Goal: Find specific page/section: Find specific page/section

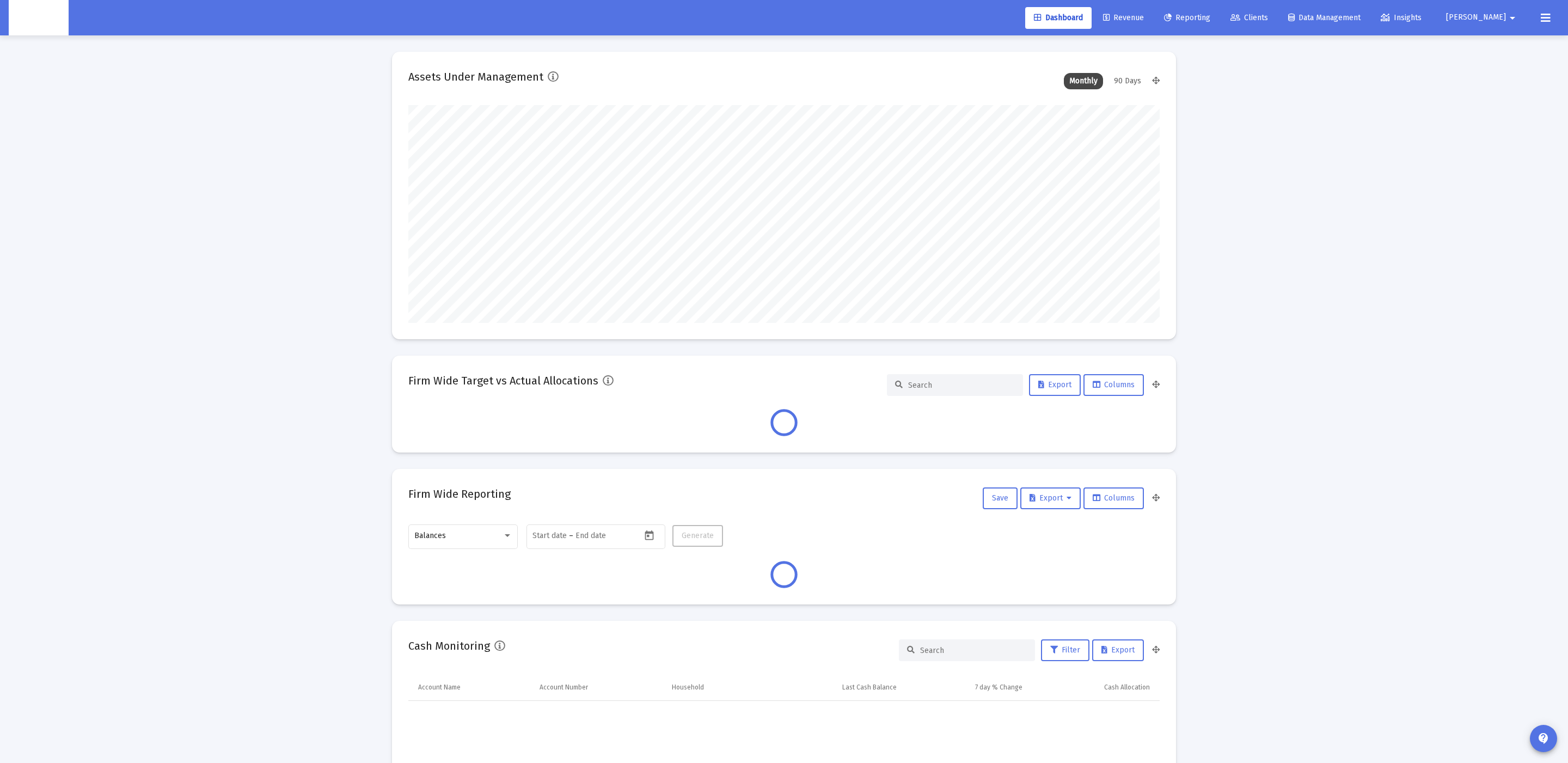
click at [223, 397] on div "Loading... Assets Under Management Monthly 90 Days Firm Wide Target vs Actual A…" at bounding box center [784, 747] width 1568 height 1494
click at [1268, 14] on span "Clients" at bounding box center [1249, 18] width 38 height 9
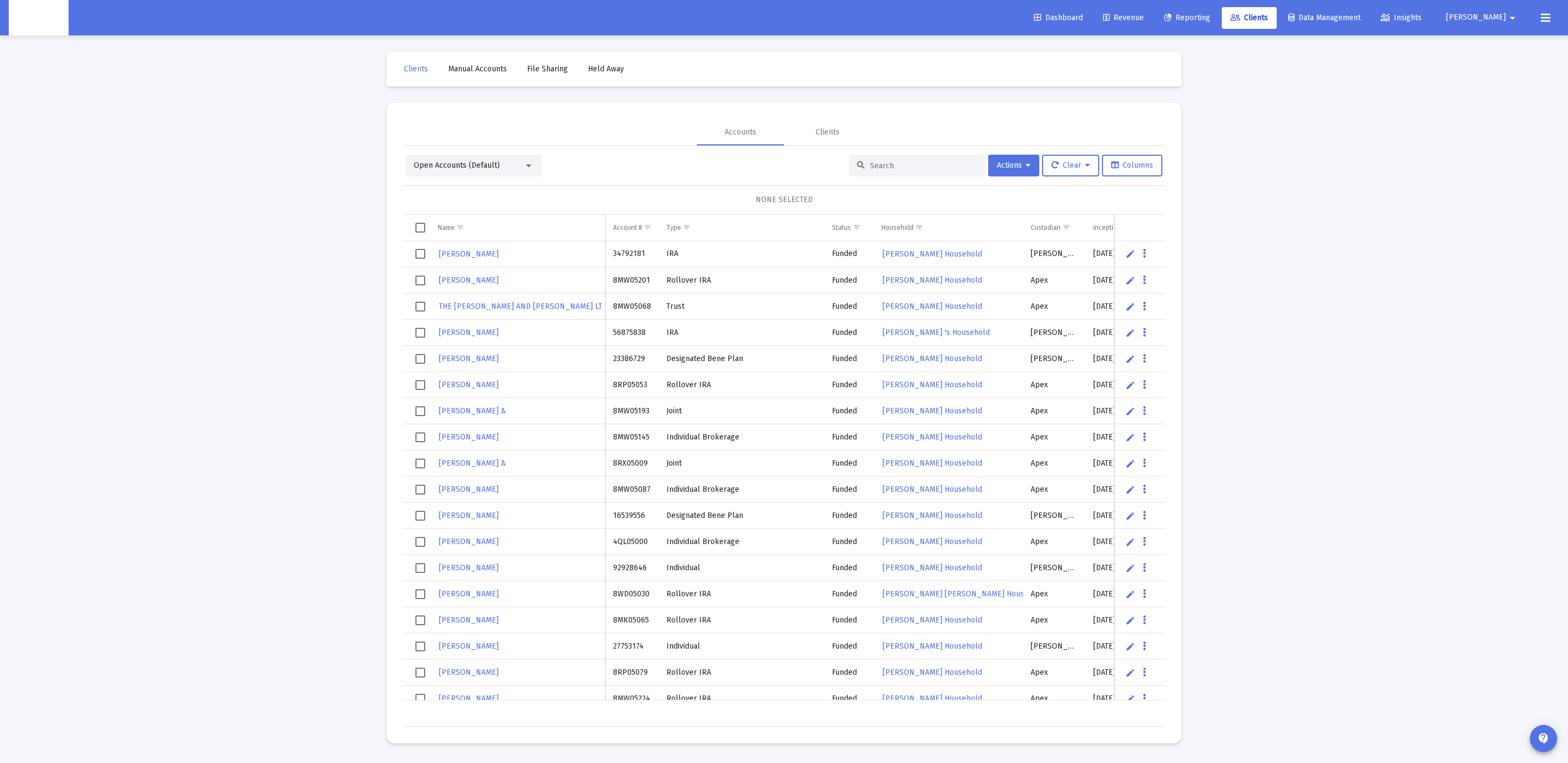
drag, startPoint x: 884, startPoint y: 159, endPoint x: 905, endPoint y: 168, distance: 22.8
click at [884, 159] on div at bounding box center [917, 165] width 136 height 22
click at [905, 168] on input at bounding box center [923, 166] width 106 height 9
paste input "[PERSON_NAME]"
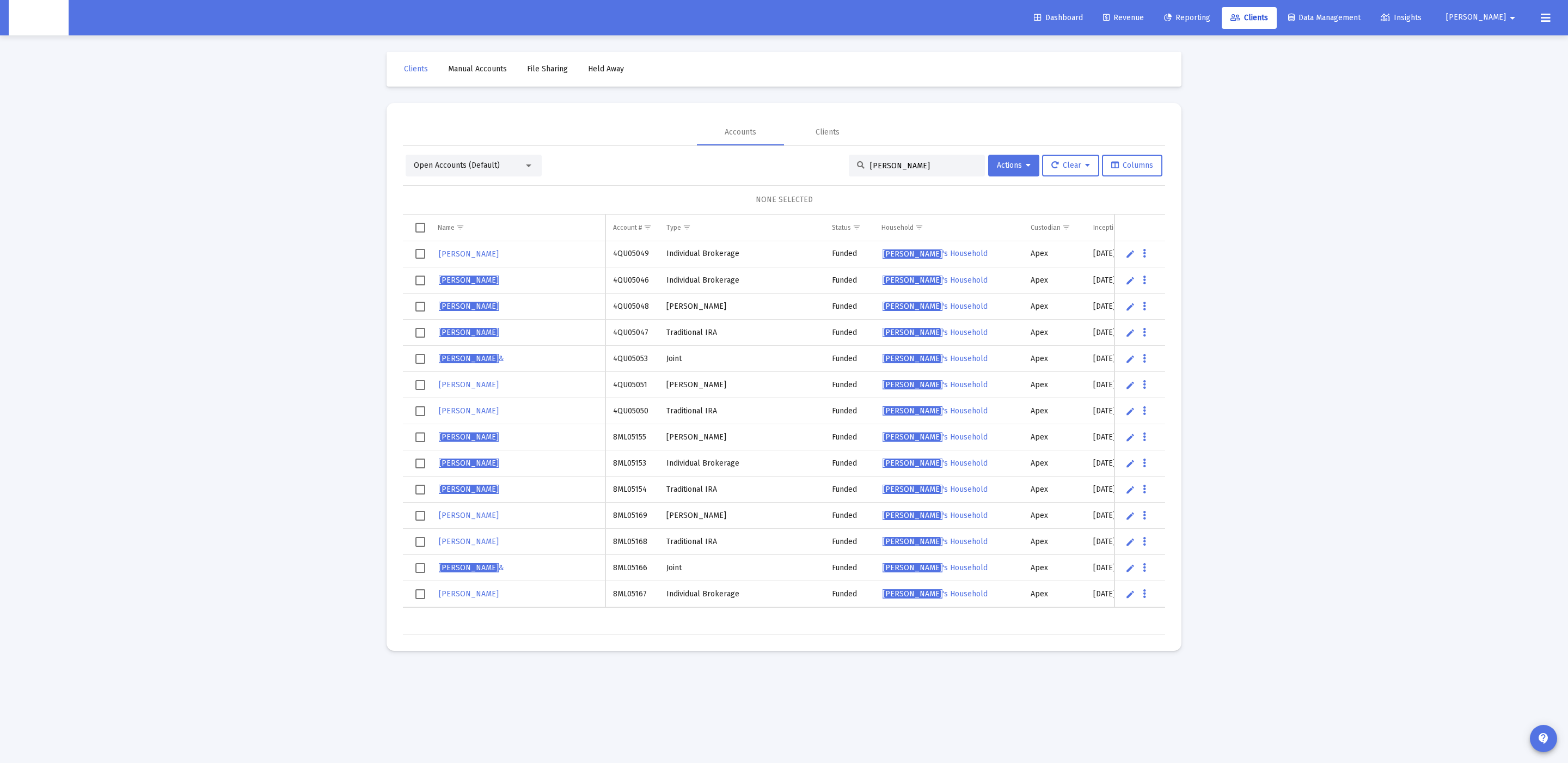
type input "[PERSON_NAME]"
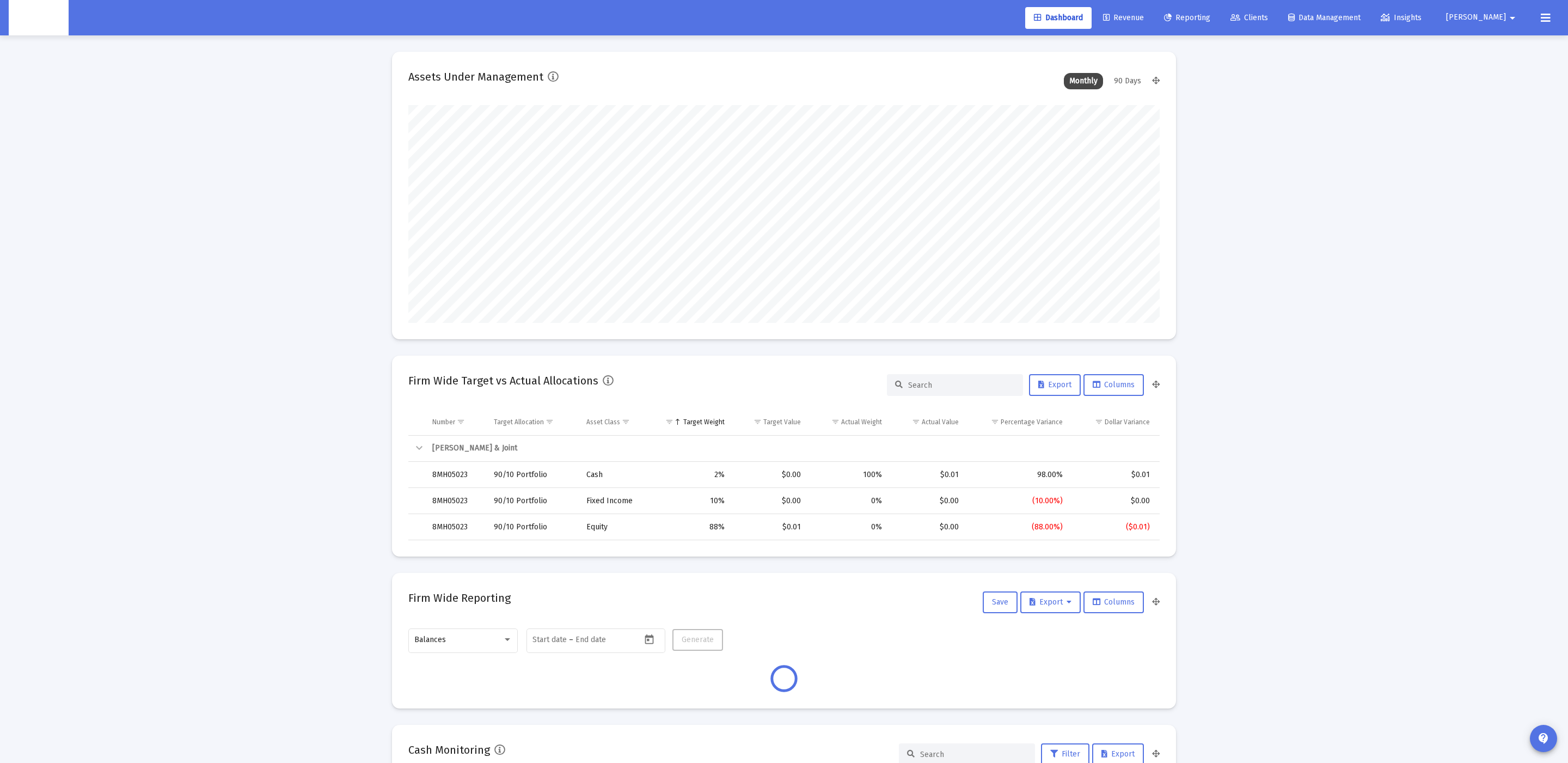
type input "[DATE]"
click at [1322, 14] on link "Data Management" at bounding box center [1324, 18] width 90 height 22
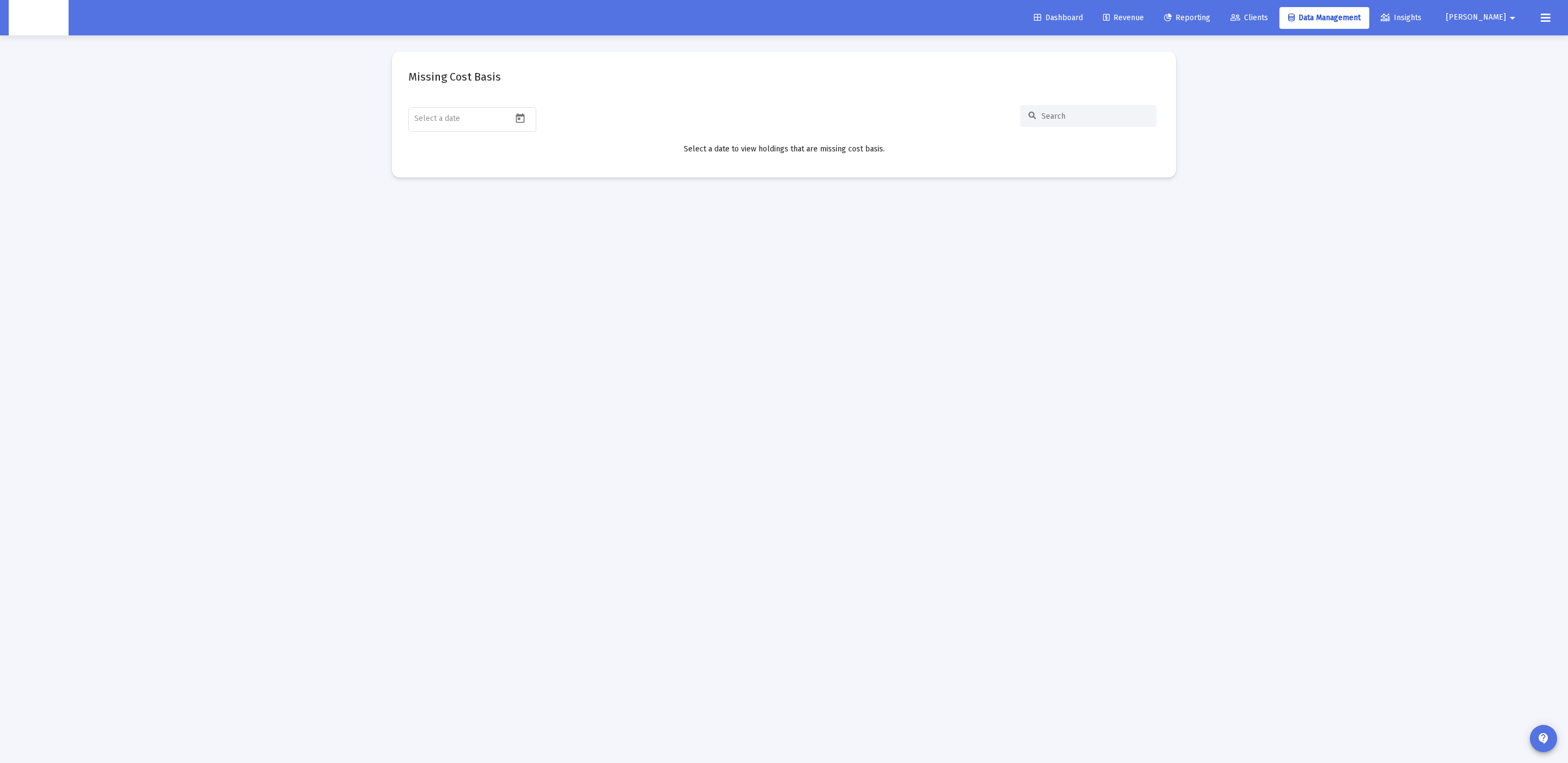
click at [1268, 15] on span "Clients" at bounding box center [1249, 18] width 38 height 9
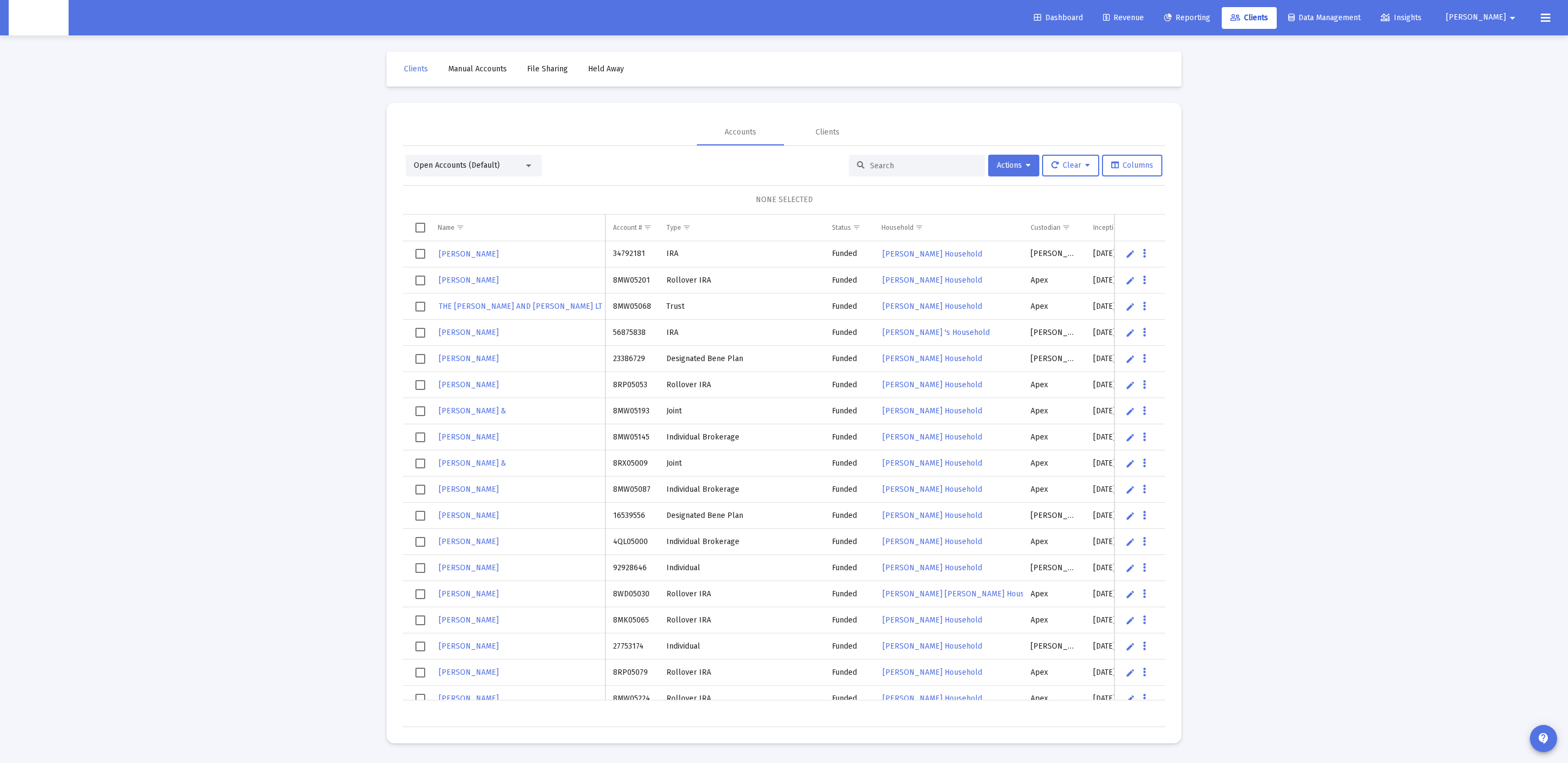
click at [886, 166] on input at bounding box center [923, 166] width 106 height 9
paste input "8RF05000"
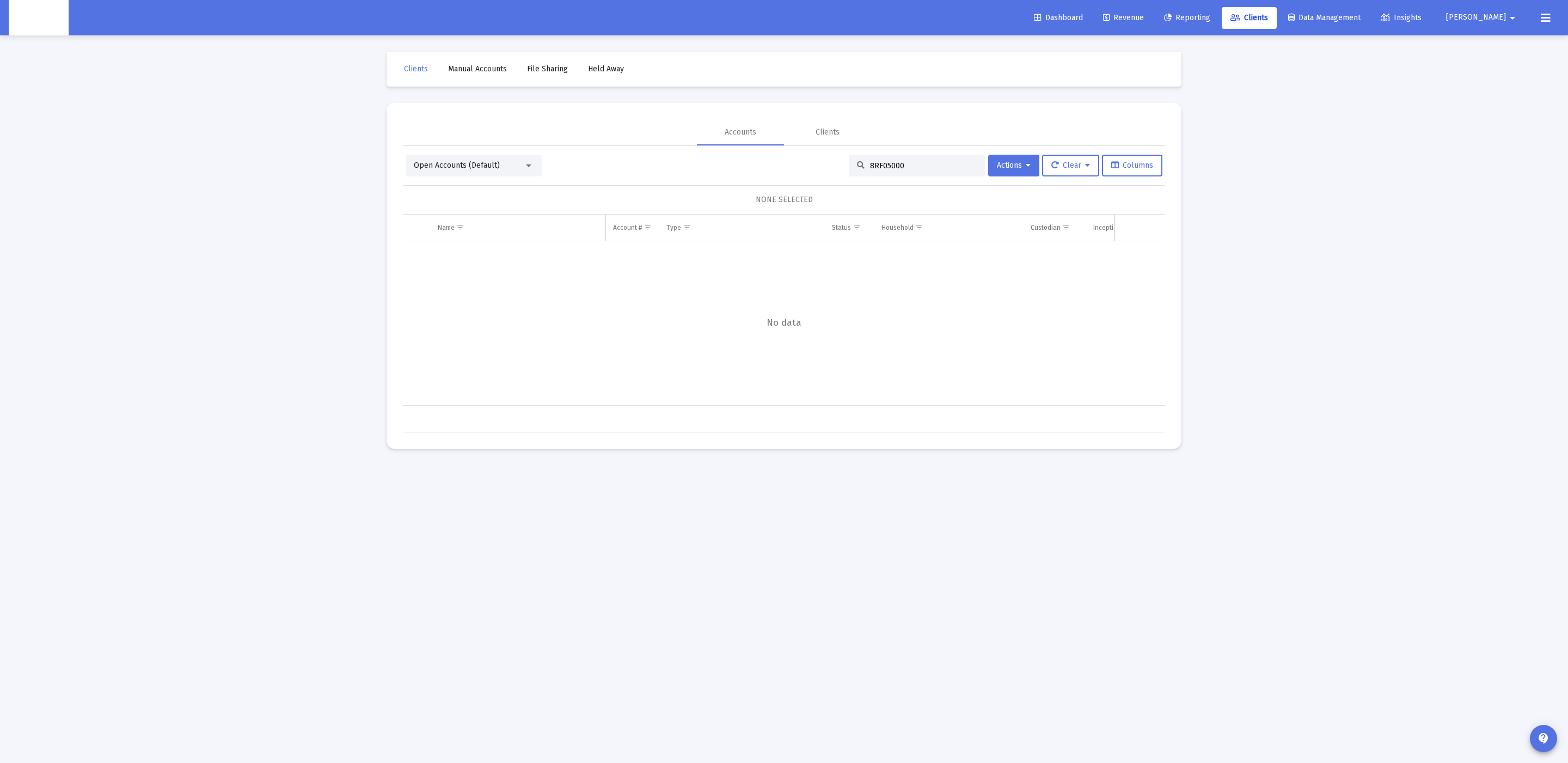
click at [445, 163] on span "Open Accounts (Default)" at bounding box center [457, 165] width 86 height 9
click at [455, 184] on span "Closed Accounts" at bounding box center [469, 188] width 111 height 23
click at [935, 161] on input "8RF05000" at bounding box center [923, 166] width 106 height 9
type input "8RF05000"
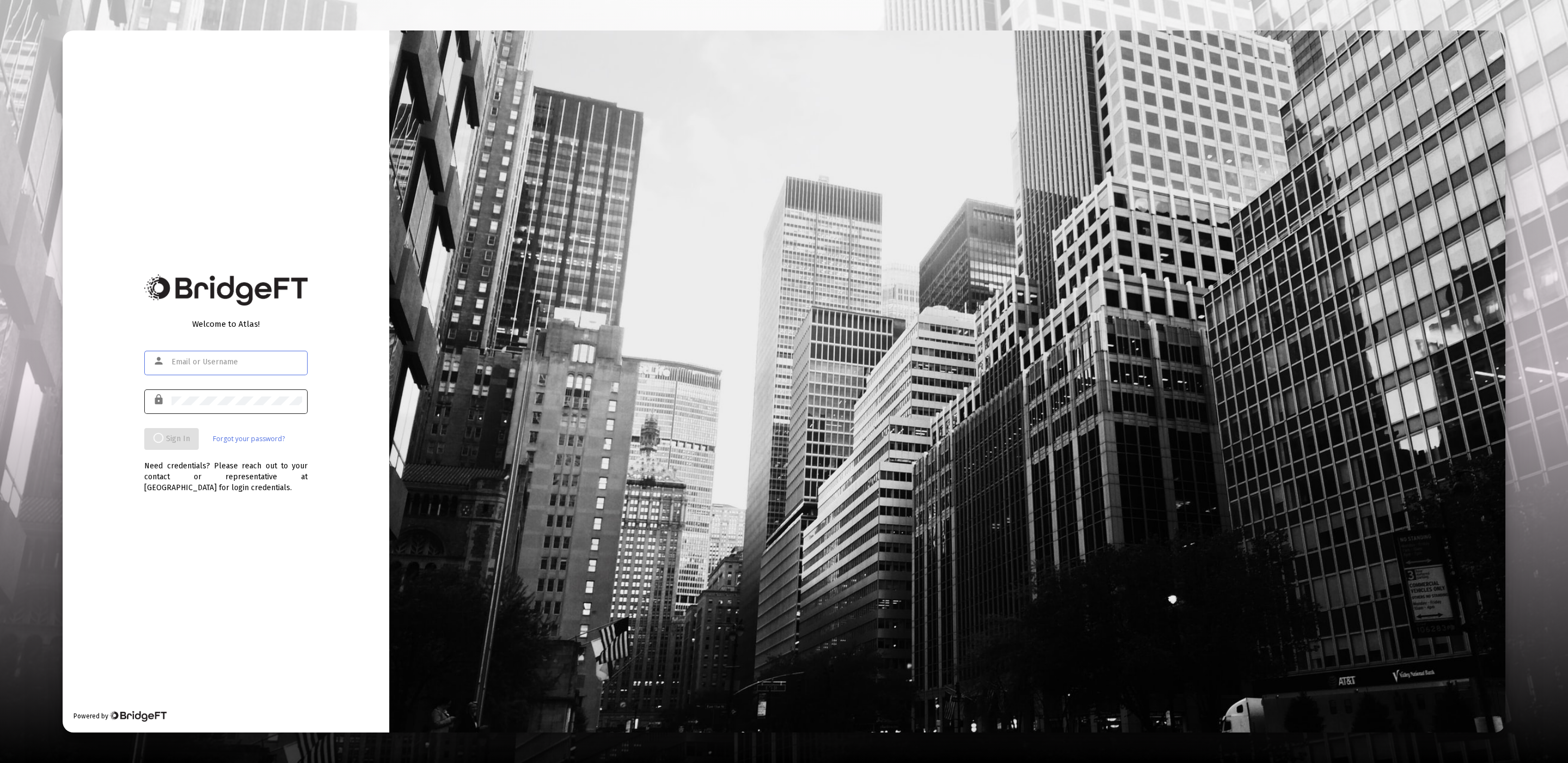
type input "product@zoefin.com"
click at [273, 395] on div at bounding box center [237, 401] width 131 height 26
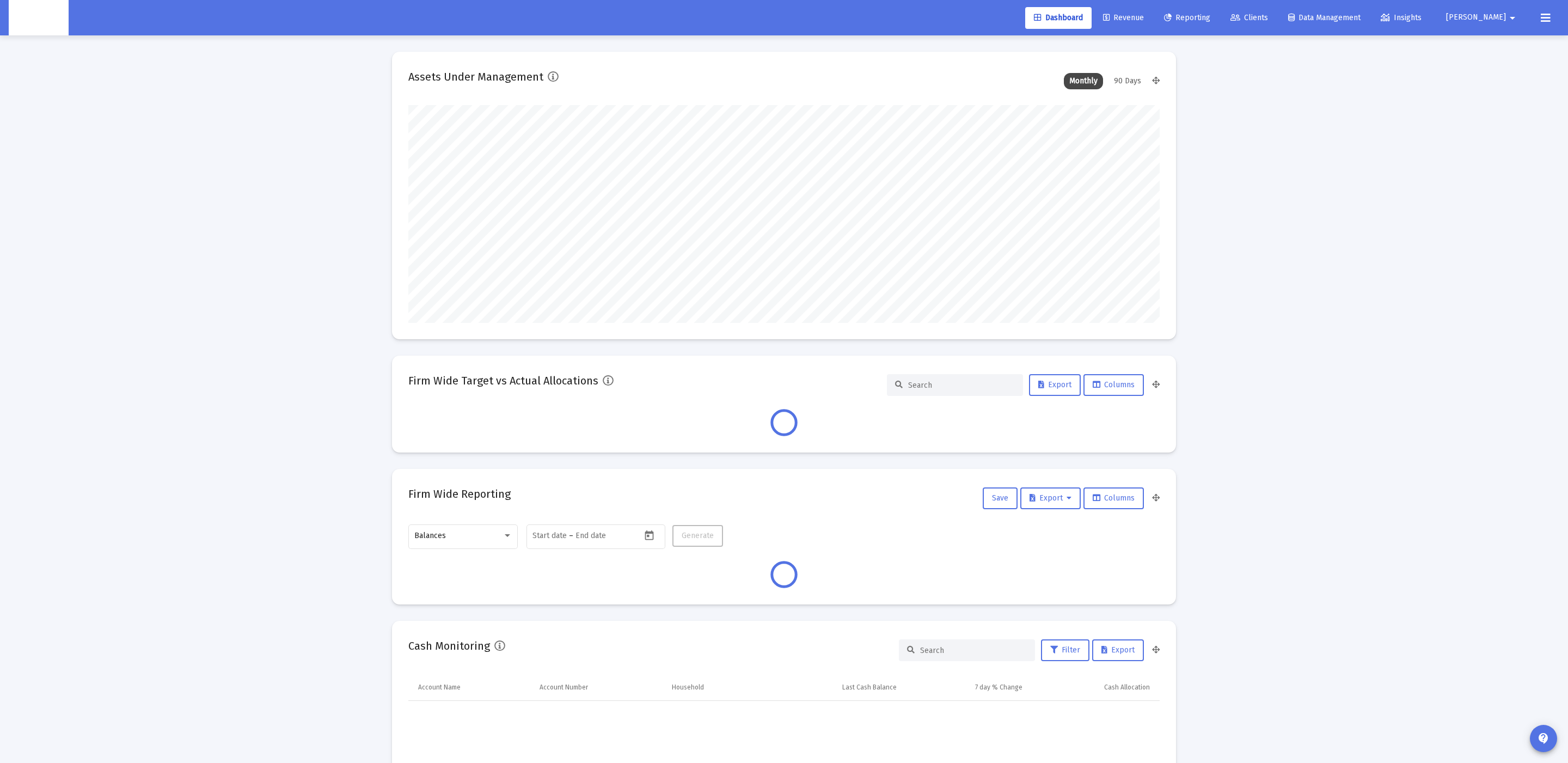
scroll to position [218, 405]
click at [1276, 11] on link "Clients" at bounding box center [1249, 18] width 55 height 22
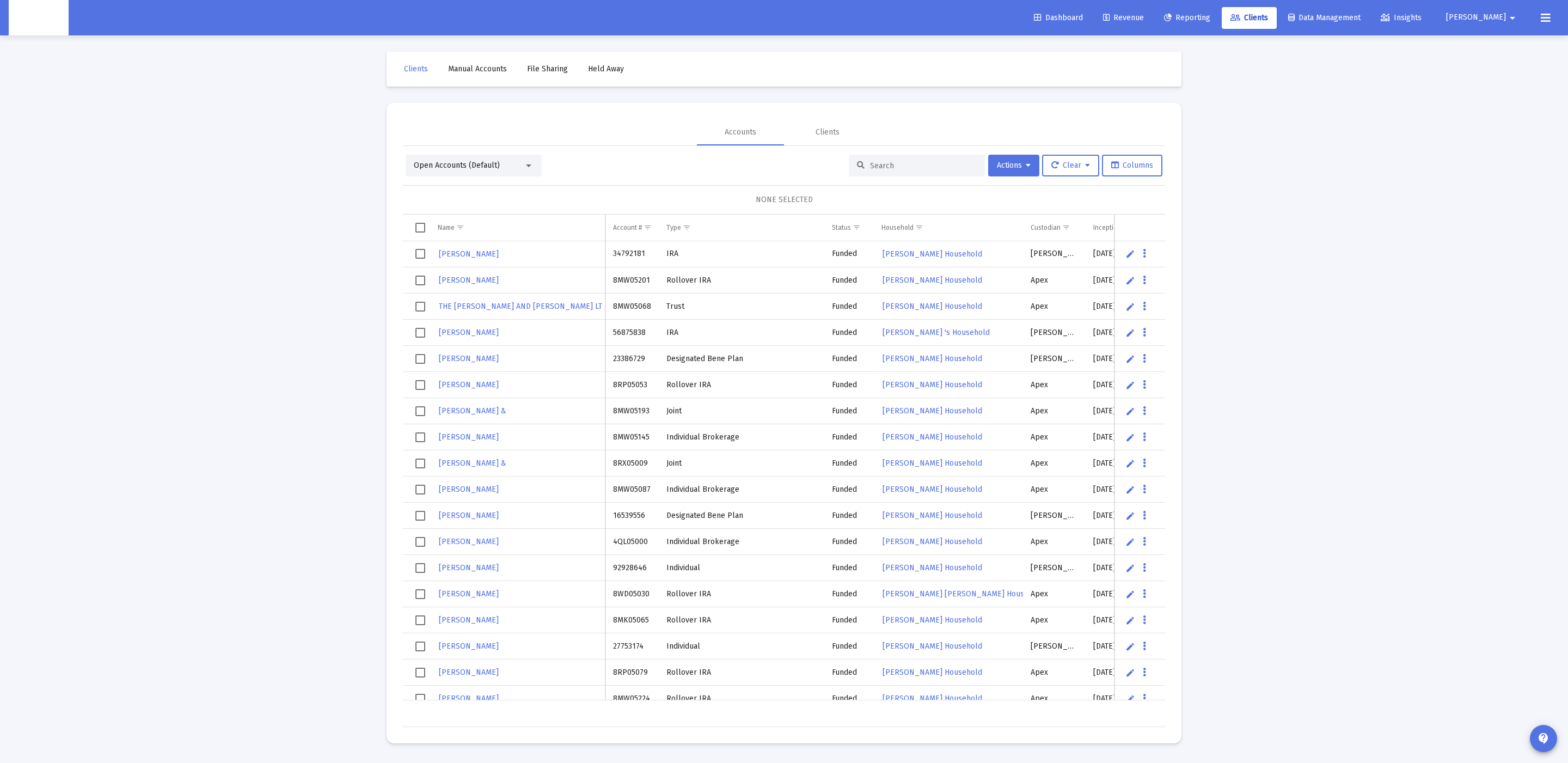
click at [896, 165] on input at bounding box center [923, 166] width 106 height 9
paste input "8ML05059"
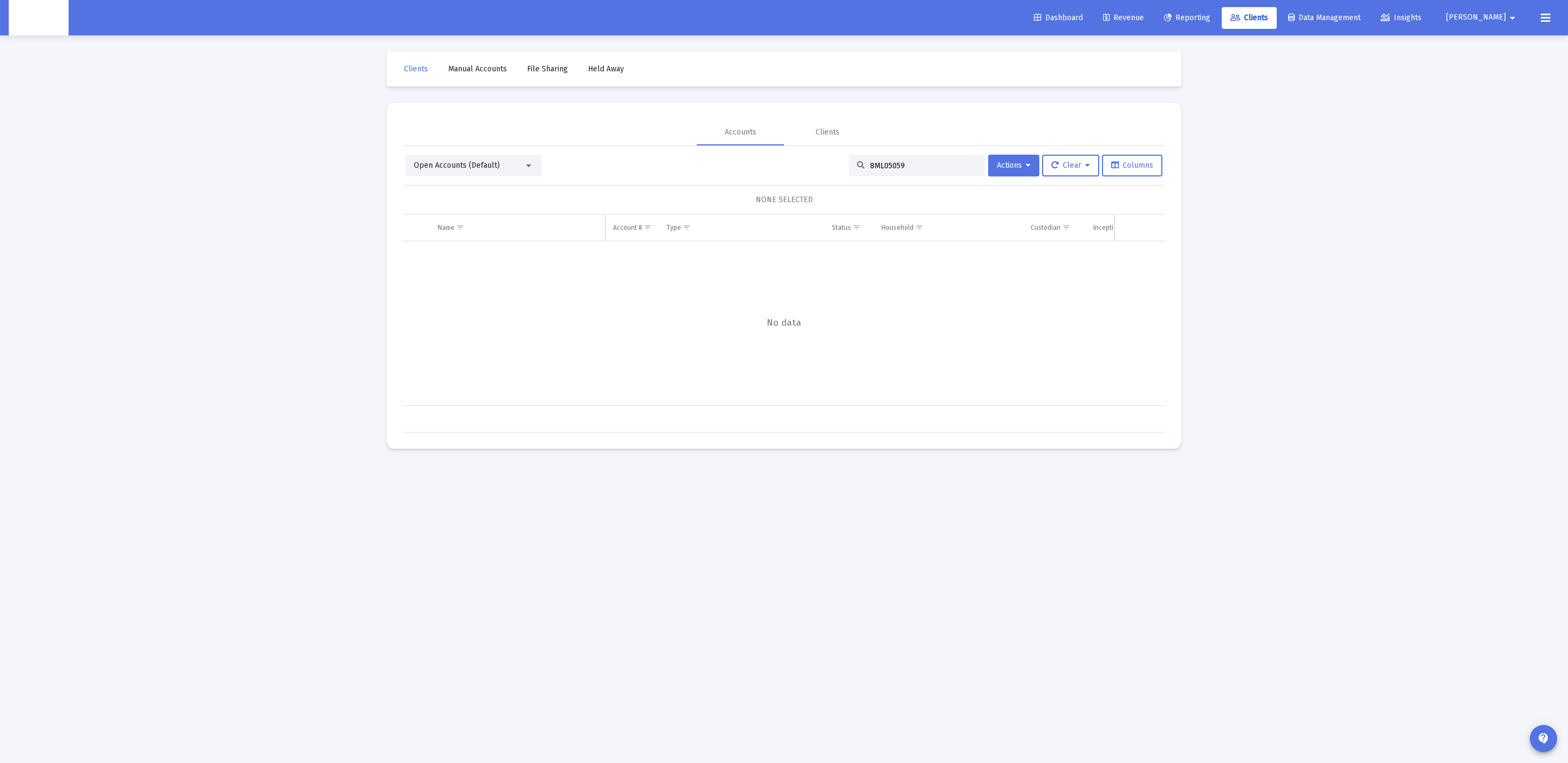
click at [467, 156] on div "Open Accounts (Default)" at bounding box center [474, 165] width 136 height 22
click at [472, 165] on span "Open Accounts (Default)" at bounding box center [457, 165] width 86 height 9
click at [495, 192] on span "Closed Accounts" at bounding box center [469, 188] width 111 height 23
click at [913, 164] on input "8ML05059" at bounding box center [923, 166] width 106 height 9
click at [893, 165] on input "8ML05059" at bounding box center [923, 166] width 106 height 9
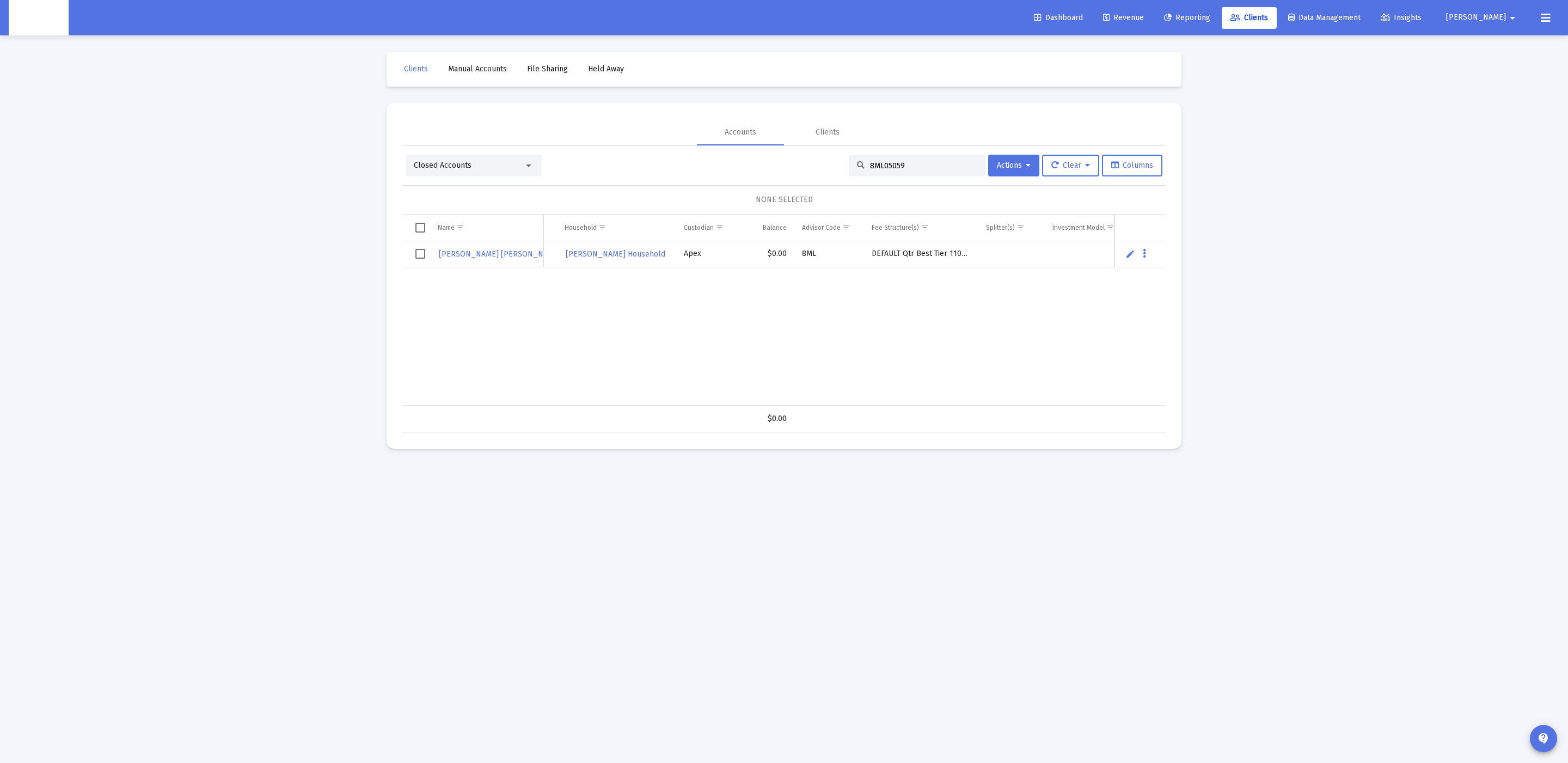
click at [893, 165] on input "8ML05059" at bounding box center [923, 166] width 106 height 9
paste input "OG05230"
type input "8OG05230"
